Goal: Information Seeking & Learning: Learn about a topic

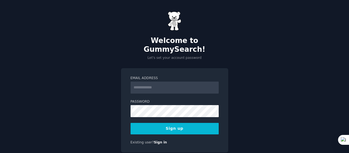
type input "**********"
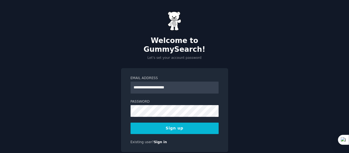
click at [153, 99] on div "Password" at bounding box center [175, 108] width 88 height 18
click at [172, 123] on button "Sign up" at bounding box center [175, 129] width 88 height 12
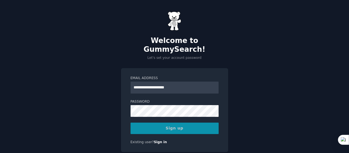
click at [172, 123] on div "Sign up" at bounding box center [175, 129] width 88 height 12
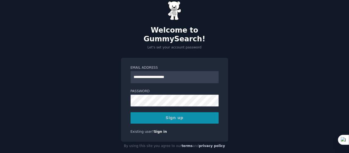
scroll to position [10, 0]
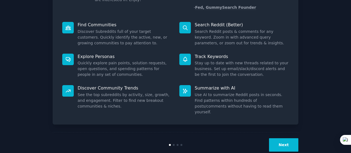
click at [280, 138] on button "Next" at bounding box center [283, 144] width 29 height 13
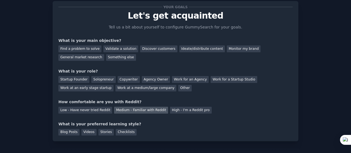
scroll to position [14, 0]
click at [88, 48] on div "Find a problem to solve" at bounding box center [79, 48] width 43 height 7
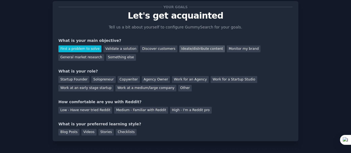
click at [195, 47] on div "Ideate/distribute content" at bounding box center [201, 48] width 45 height 7
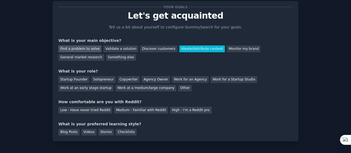
click at [87, 49] on div "Find a problem to solve" at bounding box center [79, 48] width 43 height 7
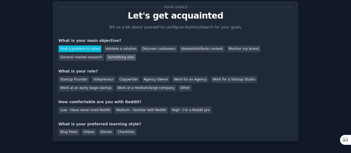
click at [106, 57] on div "Something else" at bounding box center [121, 57] width 30 height 7
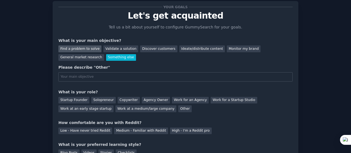
click at [81, 48] on div "Find a problem to solve" at bounding box center [79, 48] width 43 height 7
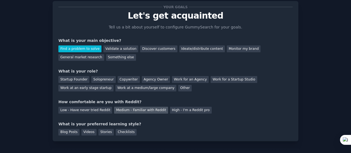
click at [140, 108] on div "Medium - Familiar with Reddit" at bounding box center [141, 110] width 54 height 7
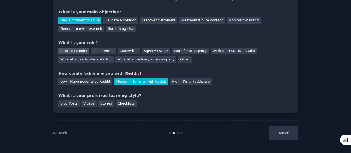
click at [70, 49] on div "Startup Founder" at bounding box center [73, 51] width 31 height 7
click at [94, 50] on div "Solopreneur" at bounding box center [103, 51] width 24 height 7
click at [100, 103] on div "Stories" at bounding box center [105, 104] width 15 height 7
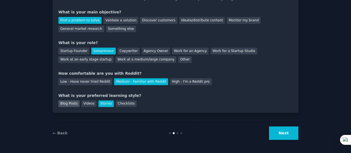
click at [67, 103] on div "Blog Posts" at bounding box center [68, 104] width 21 height 7
click at [124, 102] on div "Checklists" at bounding box center [126, 104] width 21 height 7
click at [98, 102] on div "Stories" at bounding box center [105, 104] width 15 height 7
click at [276, 132] on button "Next" at bounding box center [283, 133] width 29 height 13
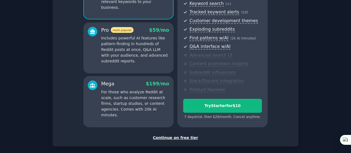
scroll to position [81, 0]
click at [184, 139] on div "Continue on free tier" at bounding box center [175, 138] width 234 height 6
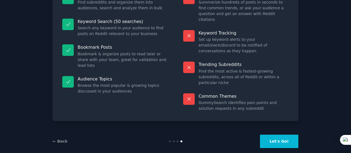
scroll to position [60, 0]
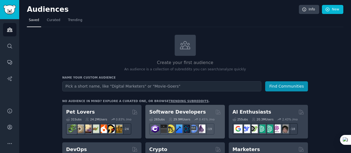
click at [183, 114] on h2 "Software Developers" at bounding box center [177, 112] width 56 height 7
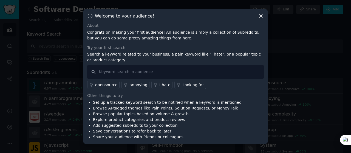
click at [261, 16] on icon at bounding box center [260, 16] width 3 height 3
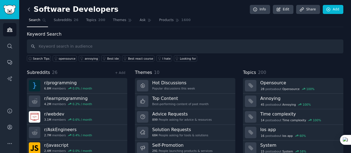
click at [29, 8] on icon at bounding box center [29, 10] width 6 height 6
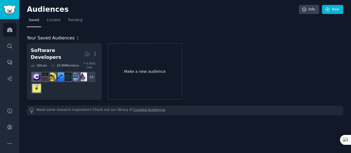
click at [144, 76] on link "Make a new audience" at bounding box center [144, 71] width 75 height 57
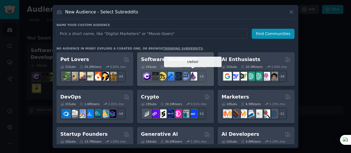
scroll to position [5, 0]
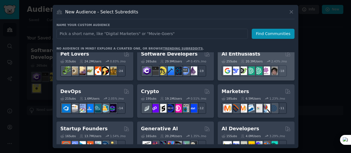
click at [256, 56] on div "AI Enthusiasts" at bounding box center [255, 54] width 69 height 7
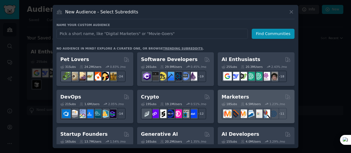
scroll to position [26, 0]
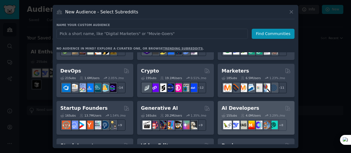
click at [242, 106] on h2 "AI Developers" at bounding box center [240, 108] width 38 height 7
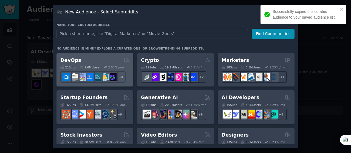
scroll to position [37, 0]
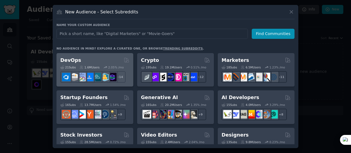
click at [83, 96] on h2 "Startup Founders" at bounding box center [83, 97] width 47 height 7
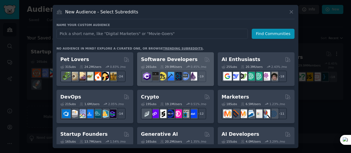
click at [182, 55] on div "Software Developers 26 Sub s 29.9M Users 0.45 % /mo r/reactnative + 19" at bounding box center [175, 69] width 77 height 34
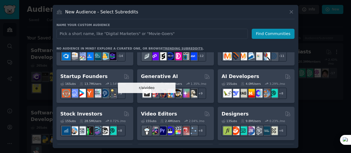
scroll to position [58, 0]
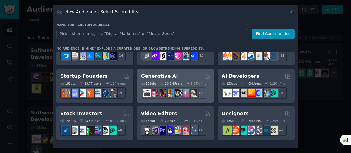
click at [176, 72] on div "Generative AI 16 Sub s 20.2M Users 1.35 % /mo r/FluxAI + 9" at bounding box center [175, 86] width 77 height 34
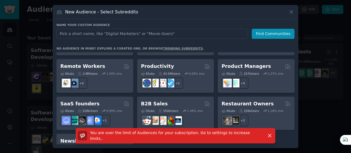
scroll to position [411, 0]
click at [270, 138] on icon "button" at bounding box center [270, 136] width 6 height 6
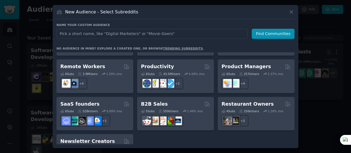
scroll to position [427, 0]
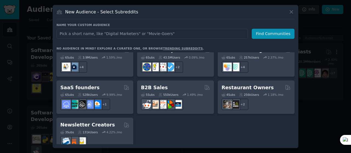
click at [317, 55] on div at bounding box center [175, 76] width 351 height 153
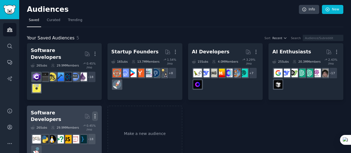
click at [94, 114] on icon "button" at bounding box center [94, 116] width 1 height 4
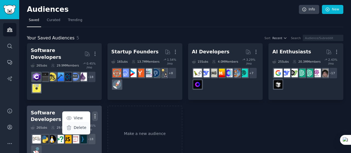
click at [77, 125] on p "Delete" at bounding box center [80, 128] width 13 height 6
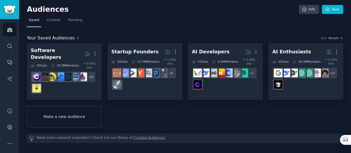
click at [135, 136] on link "Curated Audiences" at bounding box center [149, 139] width 32 height 6
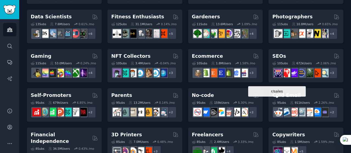
scroll to position [203, 0]
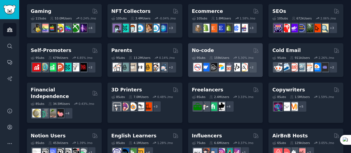
click at [210, 47] on h2 "No-code" at bounding box center [203, 50] width 22 height 7
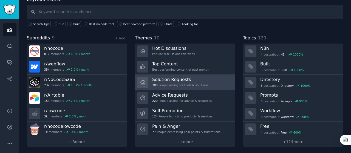
scroll to position [34, 0]
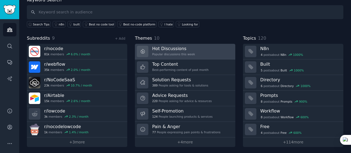
click at [170, 53] on div "Popular discussions this week" at bounding box center [173, 54] width 43 height 4
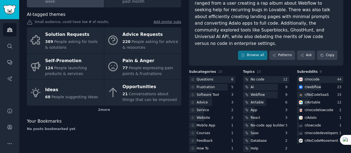
scroll to position [58, 0]
click at [10, 7] on img "Sidebar" at bounding box center [9, 10] width 13 height 10
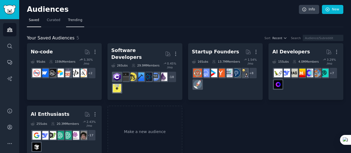
click at [73, 23] on link "Trending" at bounding box center [75, 21] width 18 height 11
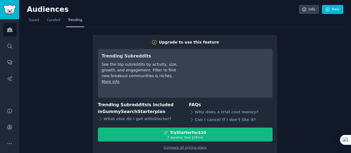
scroll to position [9, 0]
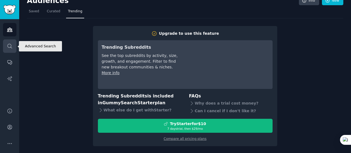
click at [10, 44] on icon "Sidebar" at bounding box center [10, 46] width 6 height 6
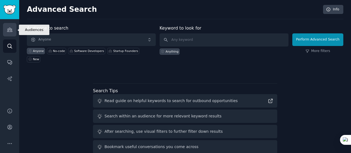
click at [9, 32] on icon "Sidebar" at bounding box center [9, 30] width 5 height 4
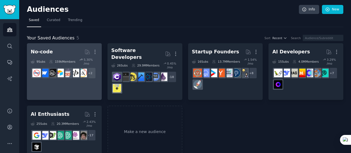
click at [59, 49] on h2 "No-code More" at bounding box center [64, 52] width 67 height 10
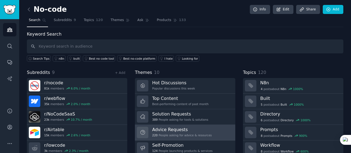
scroll to position [35, 0]
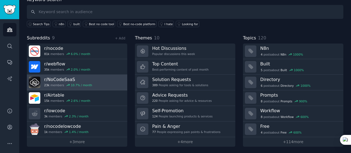
click at [87, 77] on link "r/ NoCodeSaaS 23k members 10.7 % / month" at bounding box center [77, 83] width 100 height 16
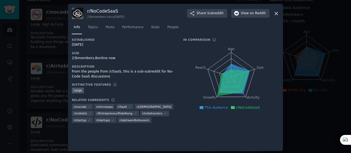
scroll to position [2, 0]
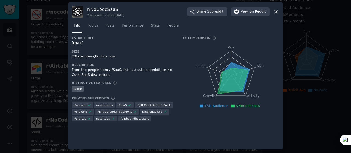
click at [312, 76] on div at bounding box center [175, 76] width 351 height 153
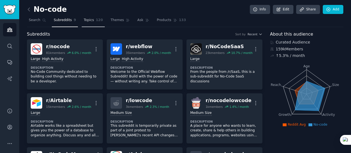
click at [85, 19] on span "Topics" at bounding box center [89, 20] width 10 height 5
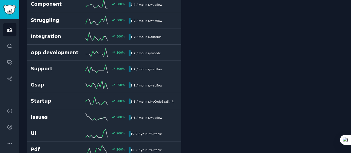
scroll to position [207, 0]
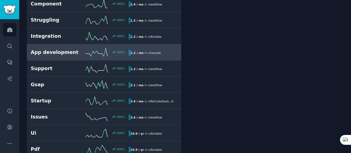
click at [48, 50] on h2 "App development" at bounding box center [55, 52] width 49 height 7
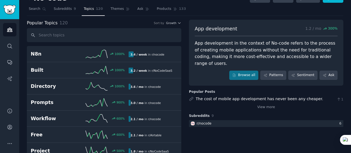
scroll to position [11, 0]
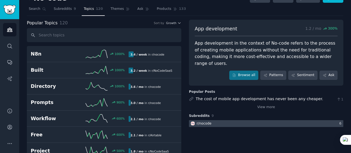
click at [278, 120] on div at bounding box center [266, 123] width 154 height 7
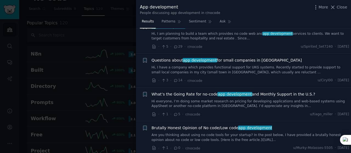
scroll to position [514, 0]
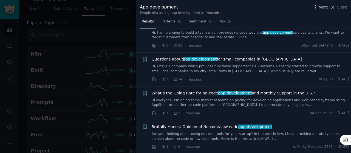
click at [327, 9] on span "More" at bounding box center [323, 7] width 10 height 6
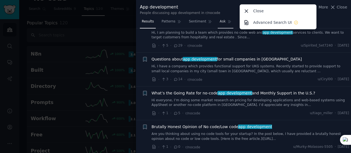
click at [219, 21] on span "Ask" at bounding box center [222, 21] width 6 height 5
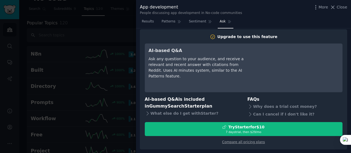
scroll to position [3, 0]
click at [340, 15] on div "App development People discussing app development in No-code communities More C…" at bounding box center [243, 10] width 207 height 12
click at [334, 7] on icon at bounding box center [332, 7] width 3 height 3
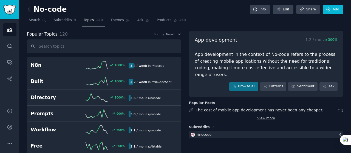
click at [265, 116] on link "View more" at bounding box center [266, 118] width 18 height 5
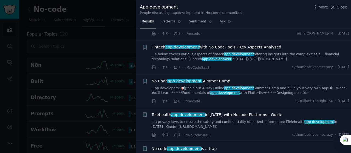
scroll to position [691, 0]
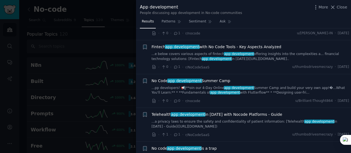
click at [104, 33] on div at bounding box center [175, 76] width 351 height 153
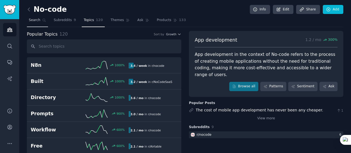
click at [37, 18] on span "Search" at bounding box center [35, 20] width 12 height 5
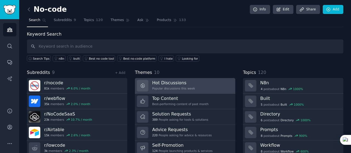
scroll to position [35, 0]
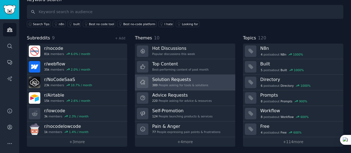
click at [176, 80] on h3 "Solution Requests" at bounding box center [180, 80] width 56 height 6
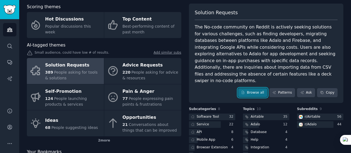
scroll to position [27, 0]
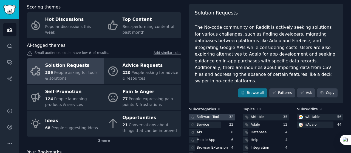
click at [211, 115] on div "Software Tool" at bounding box center [207, 117] width 22 height 5
click at [215, 115] on div "Software Tool" at bounding box center [207, 117] width 22 height 5
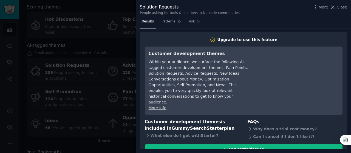
scroll to position [16, 0]
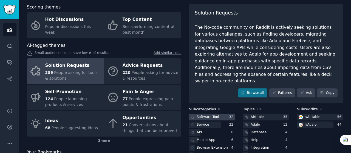
click at [215, 115] on div "Software Tool" at bounding box center [207, 117] width 22 height 5
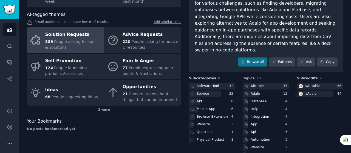
scroll to position [65, 0]
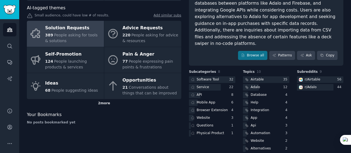
click at [104, 101] on div "2 more" at bounding box center [104, 103] width 154 height 9
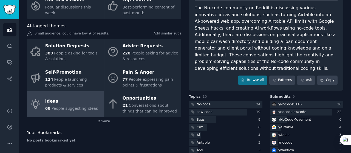
scroll to position [71, 0]
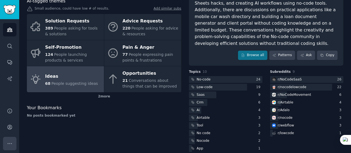
click at [8, 137] on button "More" at bounding box center [9, 143] width 13 height 13
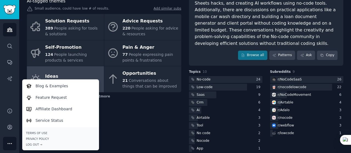
click at [135, 127] on div "Scoring themes Hot Discussions Popular discussions this week Top Content Best-p…" at bounding box center [104, 56] width 154 height 194
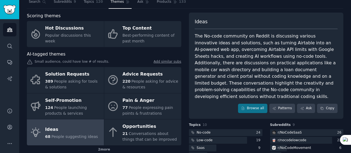
scroll to position [0, 0]
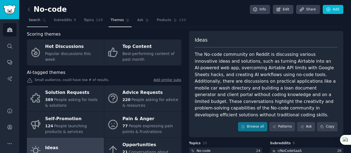
click at [33, 20] on span "Search" at bounding box center [35, 20] width 12 height 5
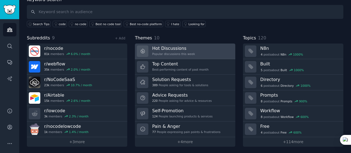
scroll to position [34, 0]
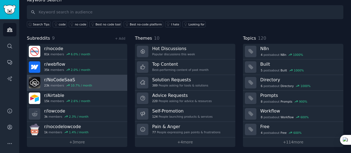
click at [58, 79] on h3 "r/ NoCodeSaaS" at bounding box center [68, 80] width 48 height 6
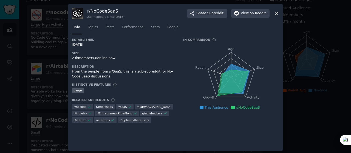
click at [273, 15] on icon at bounding box center [276, 14] width 6 height 6
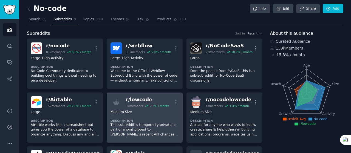
scroll to position [1, 0]
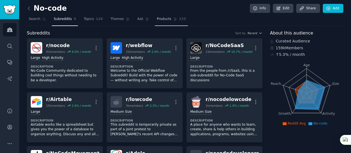
click at [157, 17] on span "Products" at bounding box center [164, 19] width 15 height 5
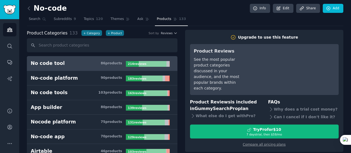
click at [54, 65] on div "No code tool" at bounding box center [48, 63] width 34 height 7
click at [134, 62] on b "214 review s" at bounding box center [137, 63] width 19 height 3
click at [59, 65] on h3 "No code tool 86 product s" at bounding box center [78, 63] width 95 height 7
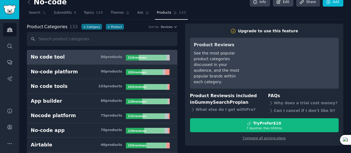
scroll to position [7, 0]
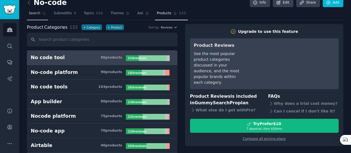
click at [31, 14] on span "Search" at bounding box center [35, 13] width 12 height 5
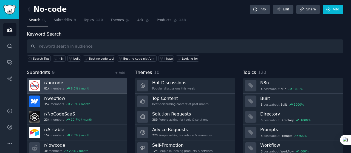
click at [54, 89] on div "81k members 6.0 % / month" at bounding box center [67, 89] width 46 height 4
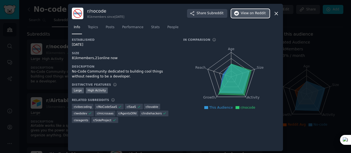
click at [251, 15] on span "on Reddit" at bounding box center [258, 13] width 16 height 5
click at [328, 41] on div at bounding box center [175, 76] width 351 height 153
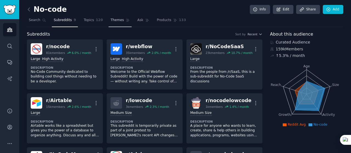
click at [110, 21] on span "Themes" at bounding box center [116, 20] width 13 height 5
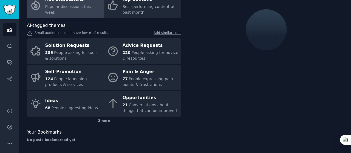
scroll to position [48, 0]
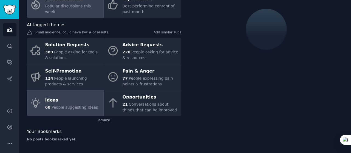
click at [74, 102] on div "Ideas" at bounding box center [71, 100] width 53 height 9
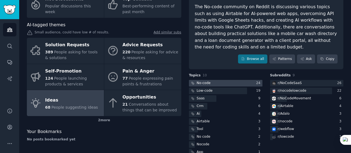
click at [205, 82] on div "No-code" at bounding box center [203, 83] width 14 height 5
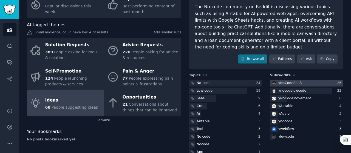
click at [292, 82] on div "r/ NoCodeSaaS" at bounding box center [289, 83] width 24 height 5
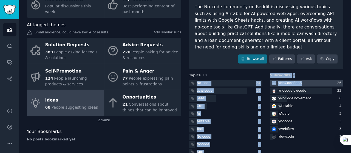
drag, startPoint x: 261, startPoint y: 74, endPoint x: 297, endPoint y: 82, distance: 37.4
click at [297, 82] on div "Topics 10 No-code 24 Low-code 19 Saas 9 Crm 6 Ai 4 Airtable 3 Tool 3 No code 2 …" at bounding box center [266, 115] width 154 height 84
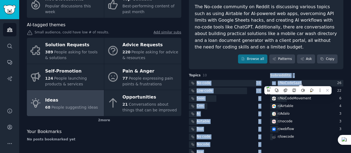
click at [314, 74] on h3 "Subreddits 9" at bounding box center [306, 75] width 73 height 5
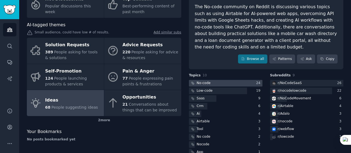
click at [215, 81] on div at bounding box center [225, 83] width 73 height 7
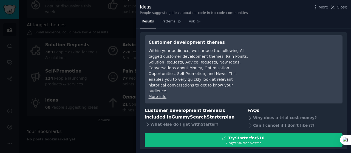
scroll to position [16, 0]
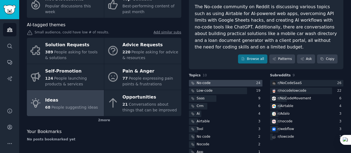
click at [215, 81] on div at bounding box center [225, 83] width 73 height 7
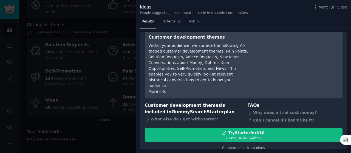
scroll to position [16, 0]
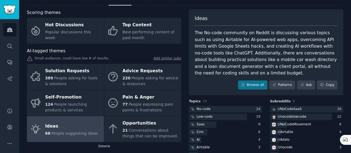
scroll to position [21, 0]
click at [255, 82] on link "Browse all" at bounding box center [252, 85] width 29 height 9
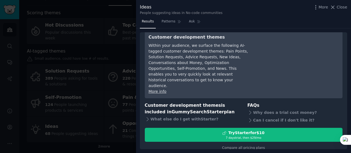
scroll to position [16, 0]
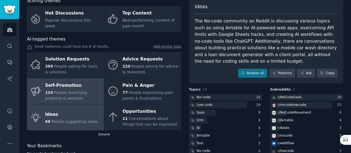
scroll to position [58, 0]
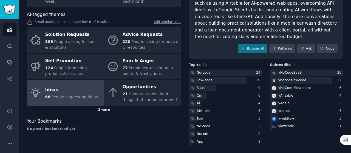
click at [101, 108] on div "2 more" at bounding box center [104, 110] width 154 height 9
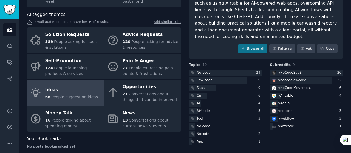
scroll to position [65, 0]
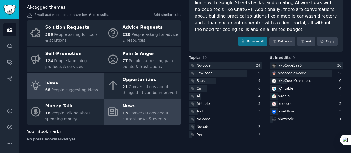
click at [142, 109] on div "News" at bounding box center [150, 106] width 56 height 9
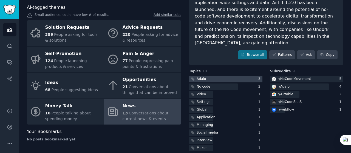
click at [209, 76] on div at bounding box center [225, 79] width 73 height 7
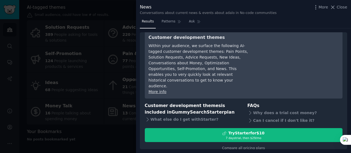
scroll to position [16, 0]
